Goal: Task Accomplishment & Management: Use online tool/utility

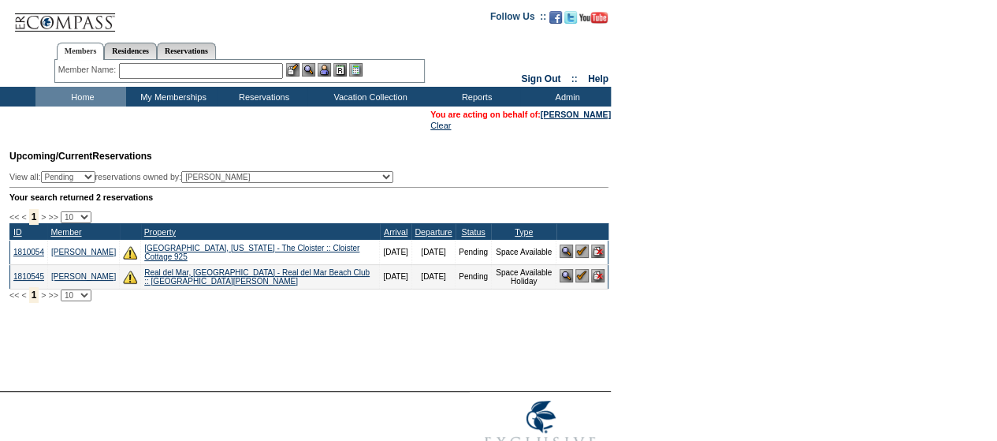
click at [192, 71] on input "text" at bounding box center [201, 71] width 164 height 16
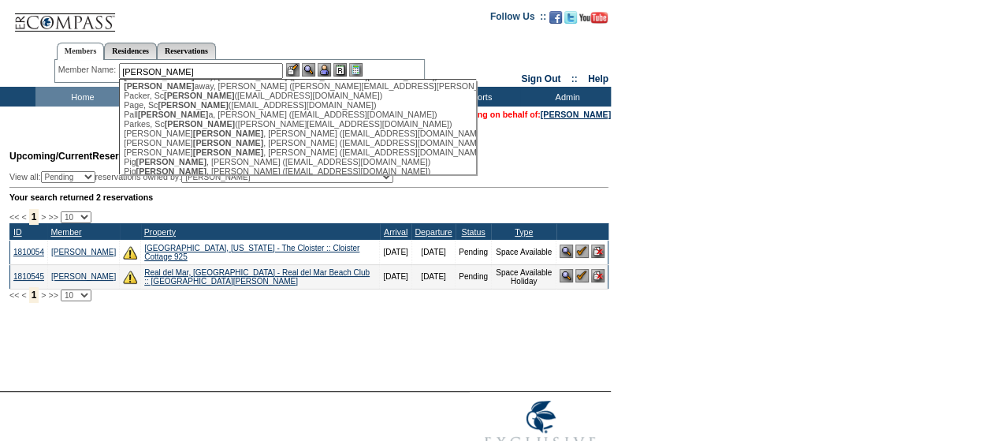
scroll to position [1296, 0]
click at [185, 64] on div "Ott , Marc (drott@complete-care.com)" at bounding box center [297, 58] width 347 height 9
type input "Ott, Marc (drott@complete-care.com)"
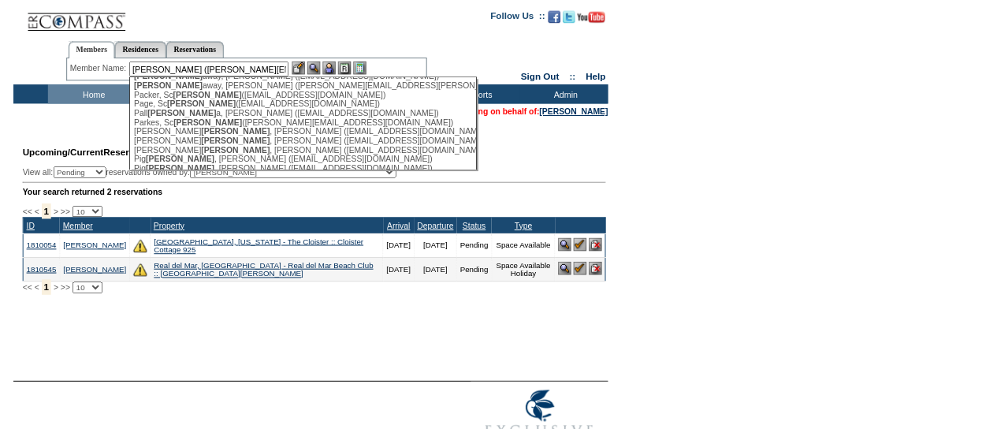
scroll to position [0, 0]
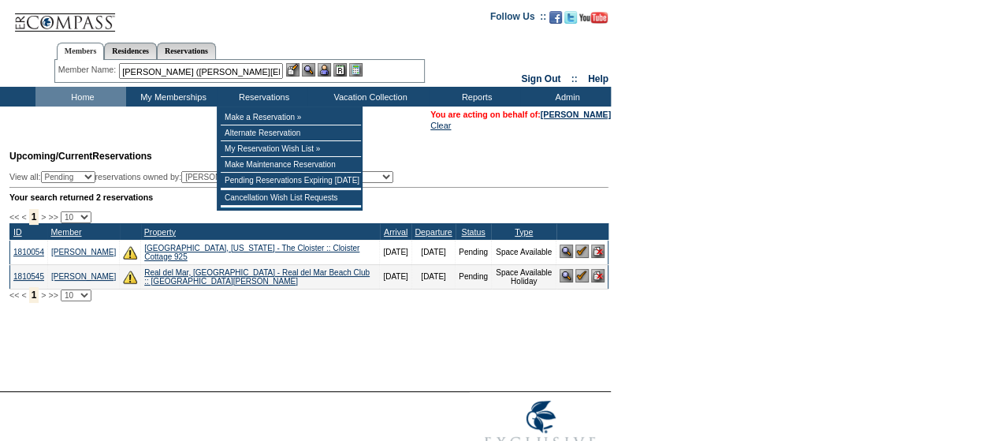
click at [313, 68] on img at bounding box center [308, 69] width 13 height 13
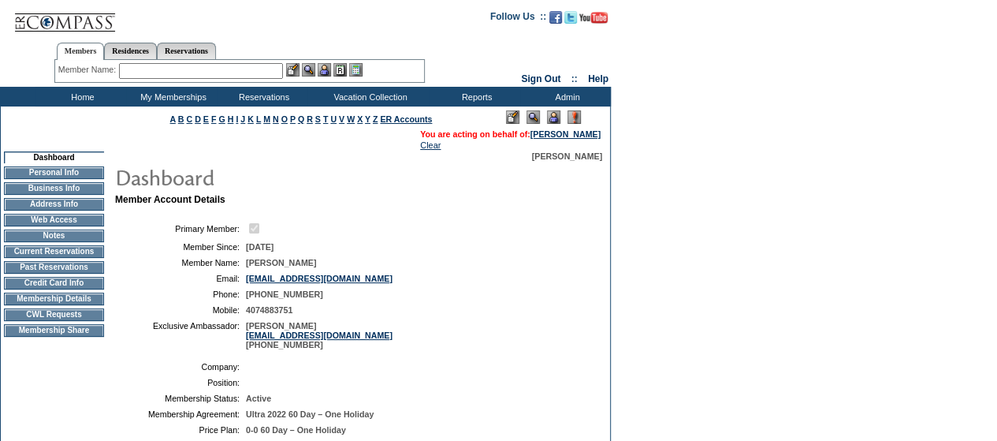
click at [553, 121] on img at bounding box center [553, 116] width 13 height 13
